Goal: Find specific page/section: Find specific page/section

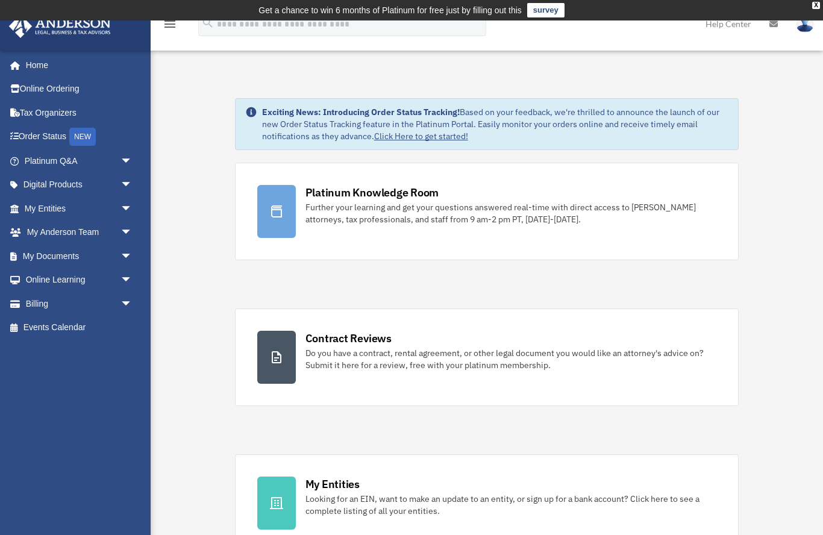
click at [275, 210] on icon at bounding box center [276, 211] width 14 height 14
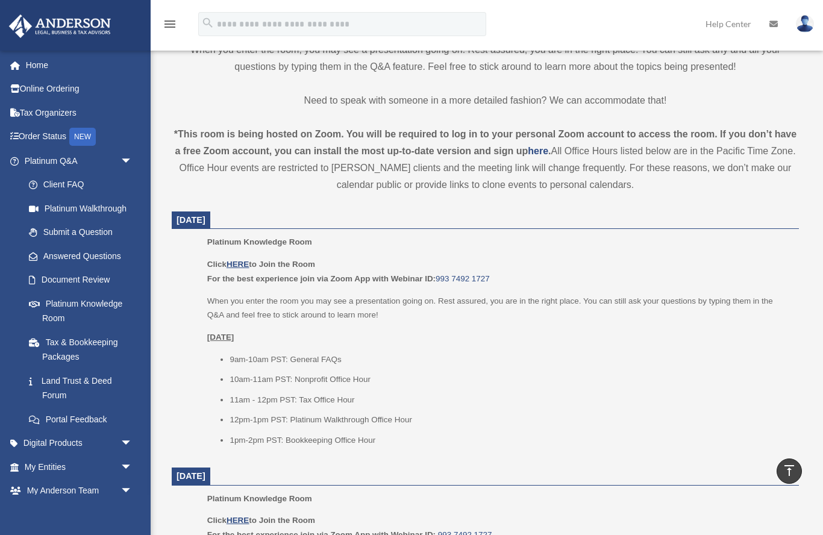
scroll to position [363, 0]
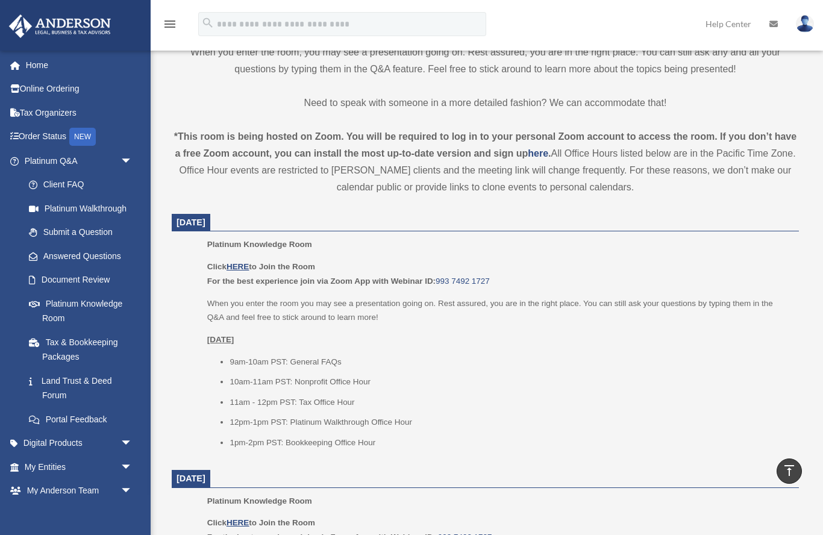
click at [248, 267] on u "HERE" at bounding box center [238, 266] width 22 height 9
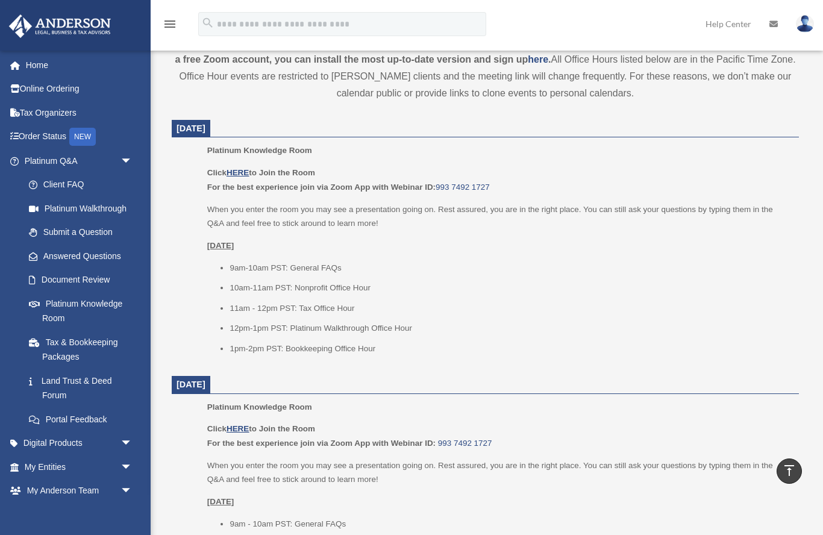
click at [67, 230] on link "Submit a Question" at bounding box center [84, 233] width 134 height 24
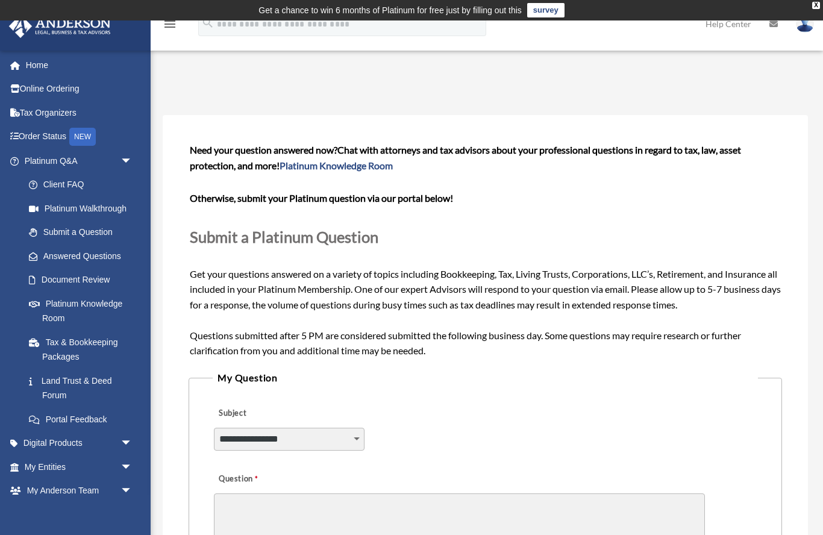
click at [37, 65] on link "Home" at bounding box center [79, 65] width 142 height 24
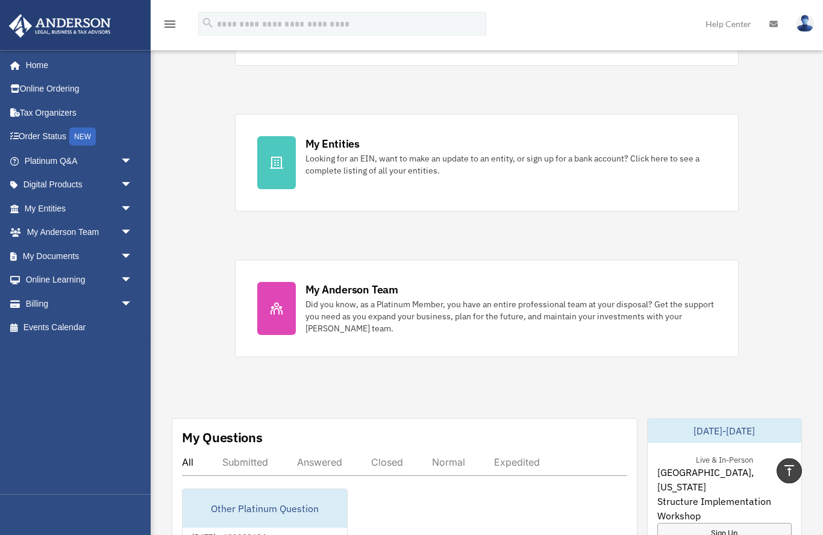
scroll to position [341, 0]
click at [34, 65] on link "Home" at bounding box center [76, 65] width 136 height 24
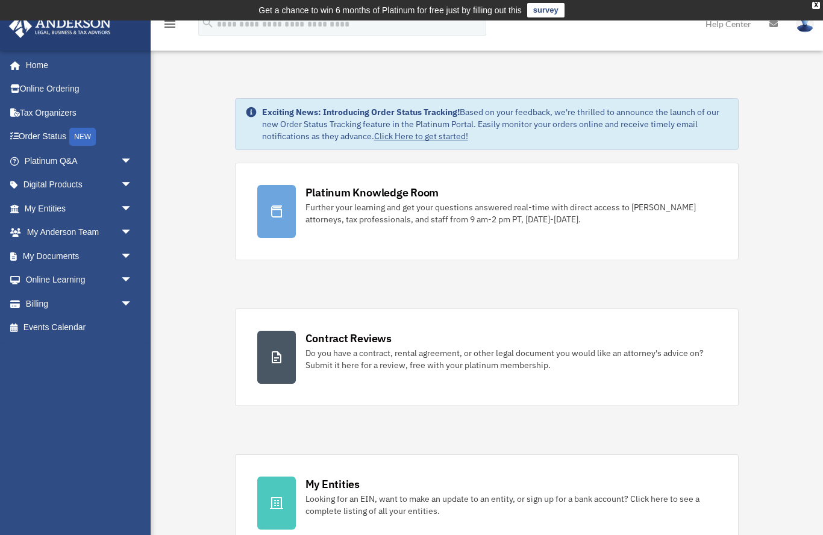
click at [40, 203] on link "My Entities arrow_drop_down" at bounding box center [79, 209] width 142 height 24
click at [128, 206] on span "arrow_drop_down" at bounding box center [133, 209] width 24 height 25
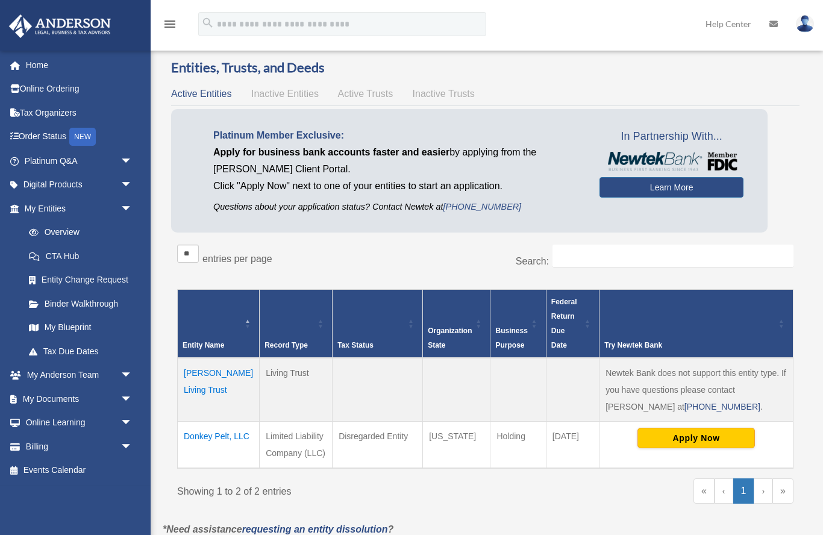
scroll to position [35, 0]
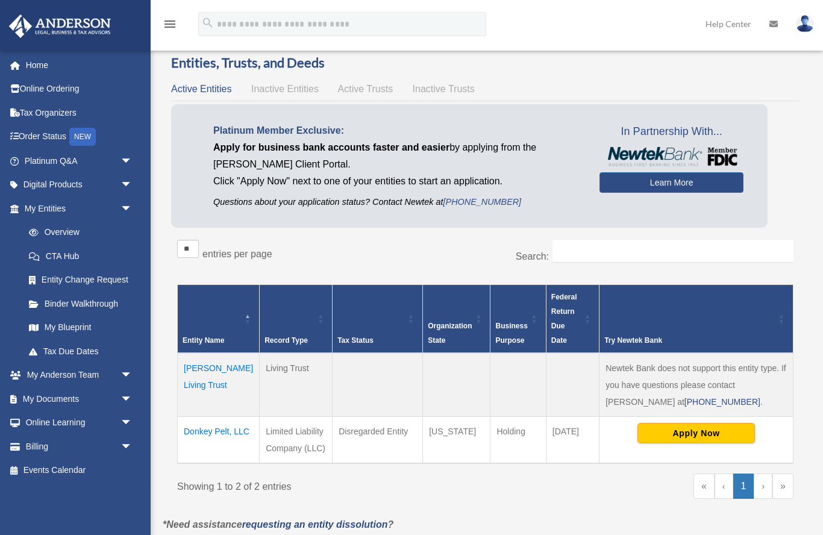
click at [70, 324] on link "My Blueprint" at bounding box center [81, 328] width 128 height 24
click at [65, 323] on link "My Blueprint" at bounding box center [81, 328] width 128 height 24
